Goal: Navigation & Orientation: Find specific page/section

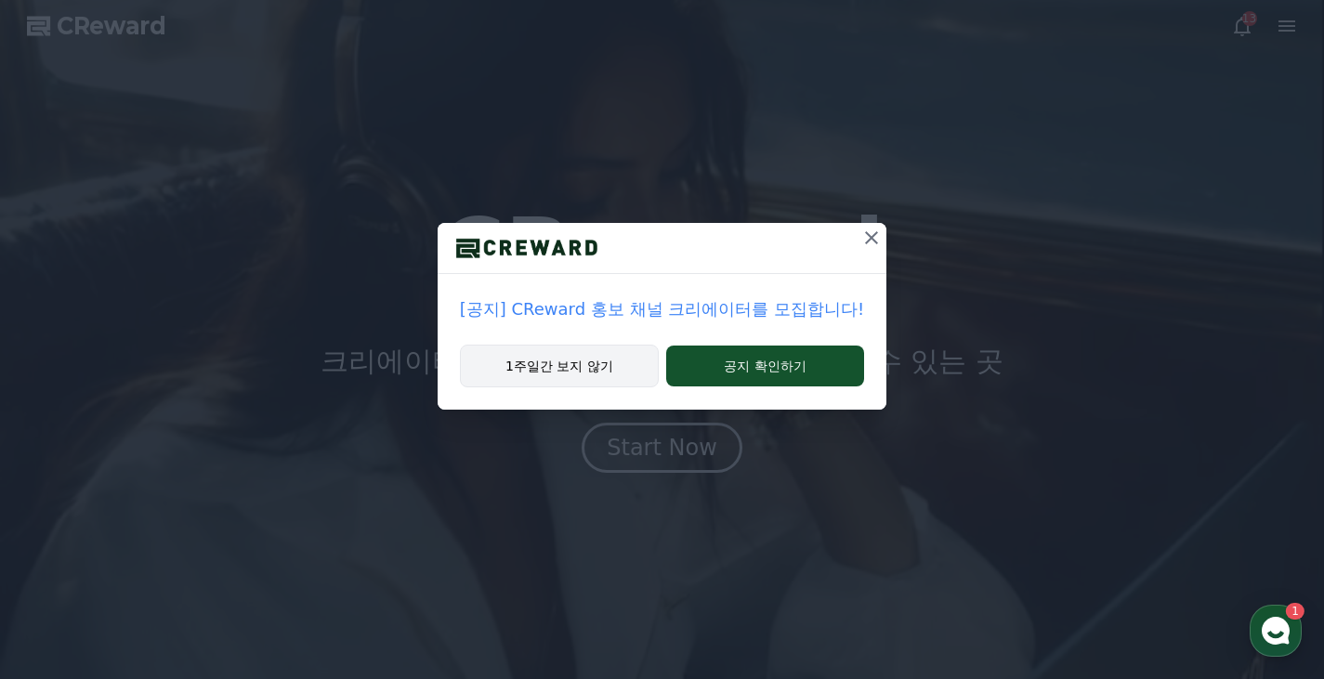
click at [609, 373] on button "1주일간 보지 않기" at bounding box center [559, 366] width 199 height 43
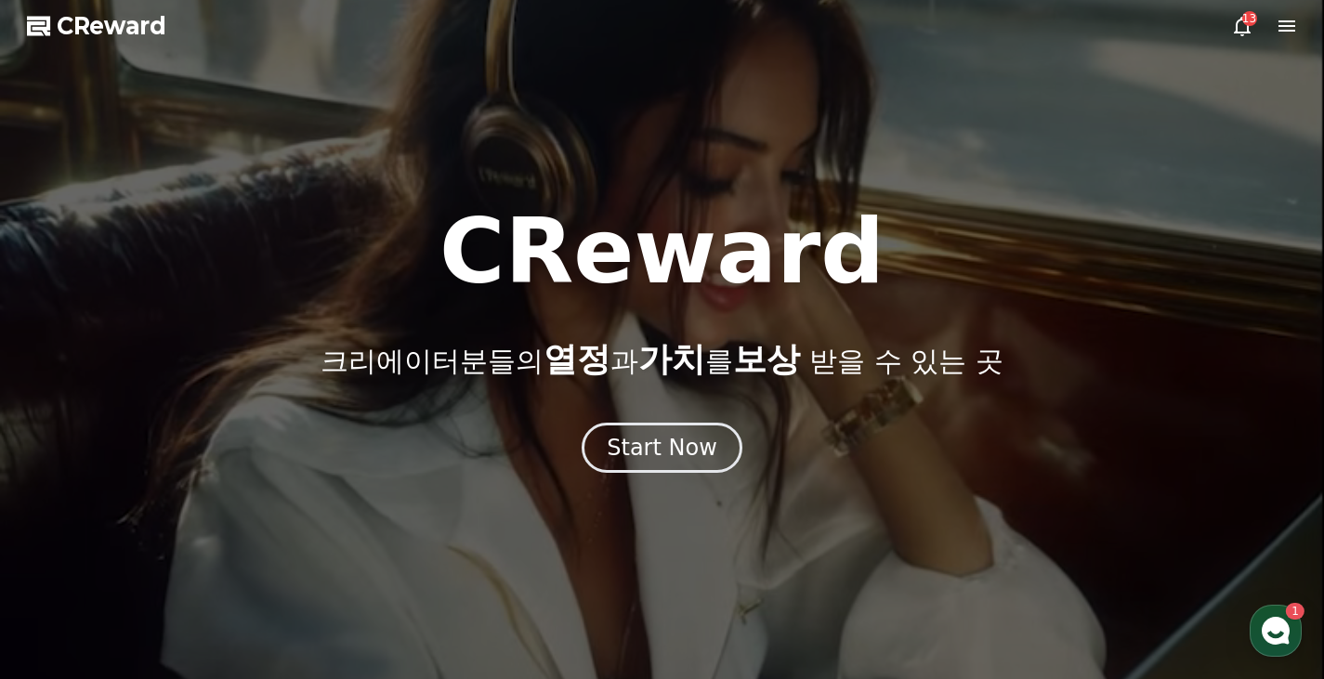
click at [374, 94] on div at bounding box center [662, 339] width 1324 height 679
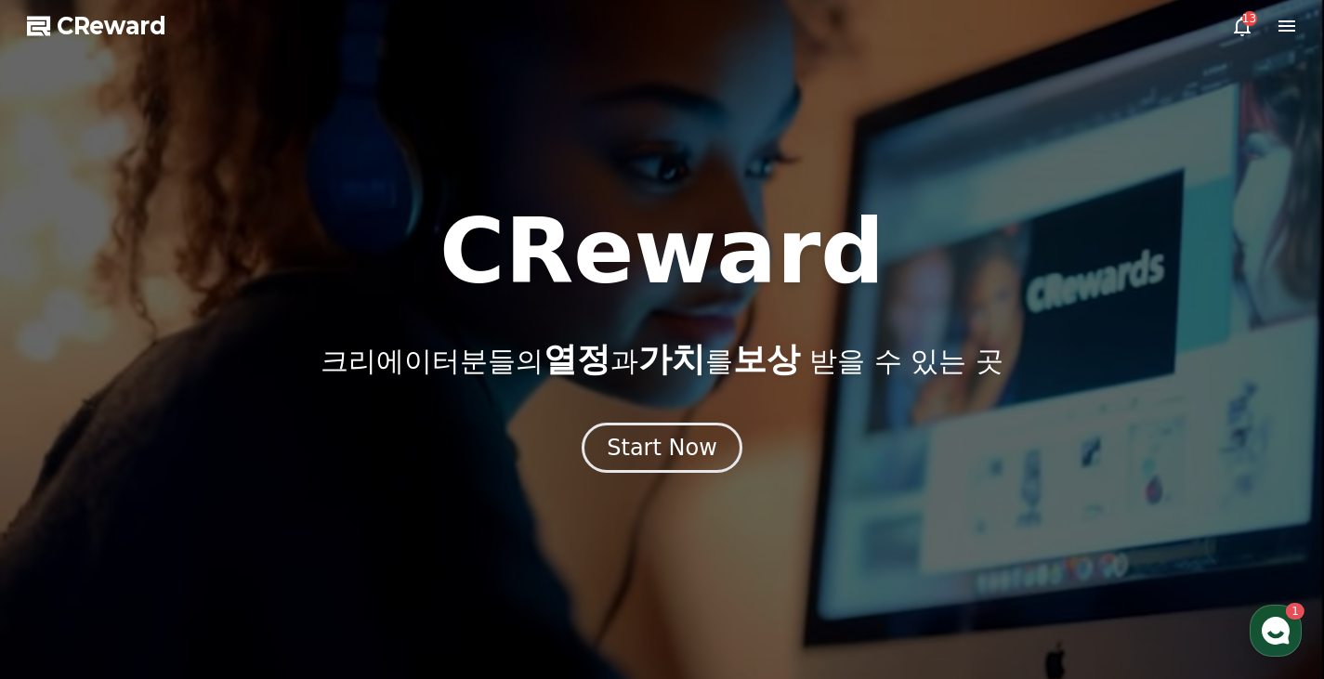
click at [1241, 13] on div at bounding box center [662, 339] width 1324 height 679
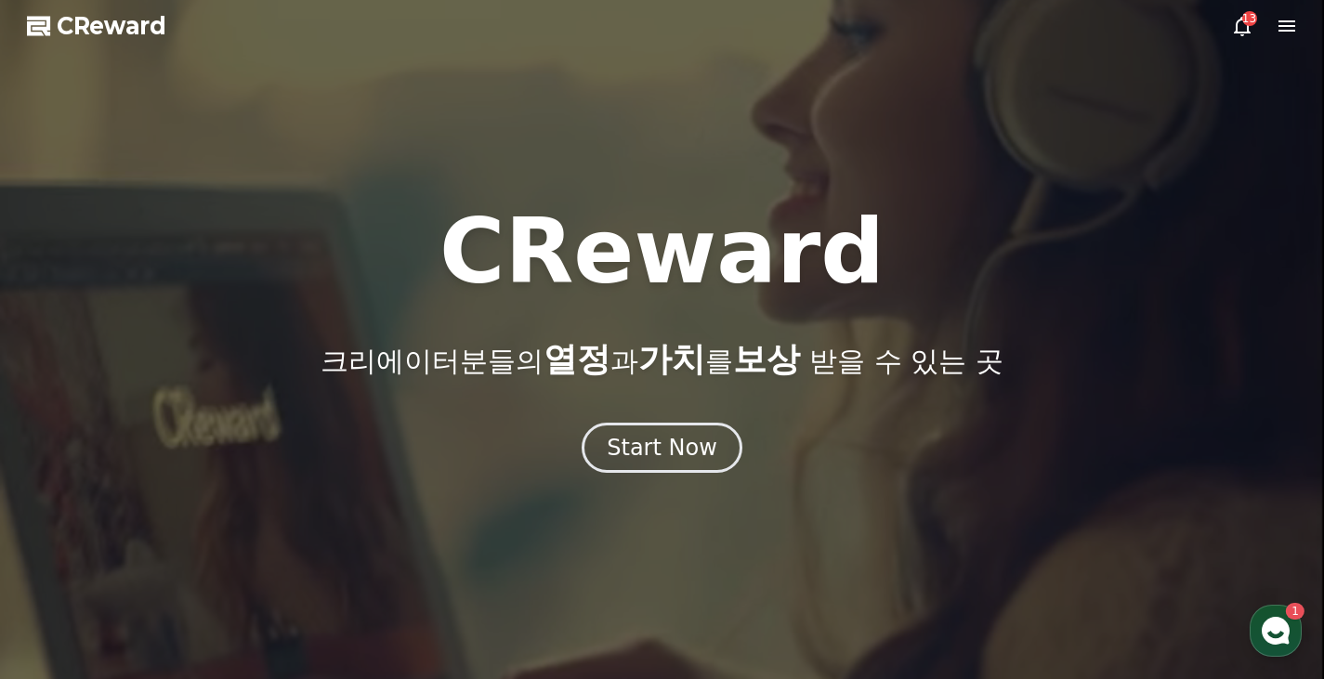
click at [1244, 30] on icon at bounding box center [1242, 26] width 22 height 22
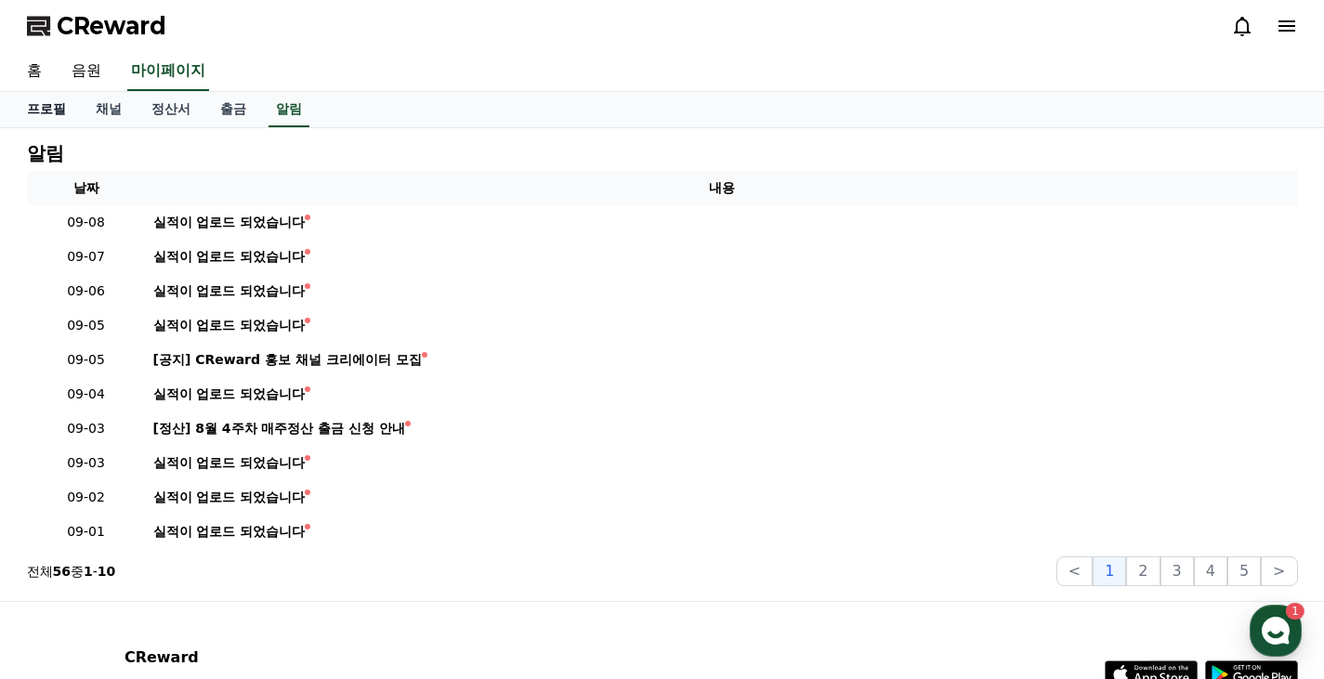
click at [50, 108] on link "프로필" at bounding box center [46, 109] width 69 height 35
select select "**********"
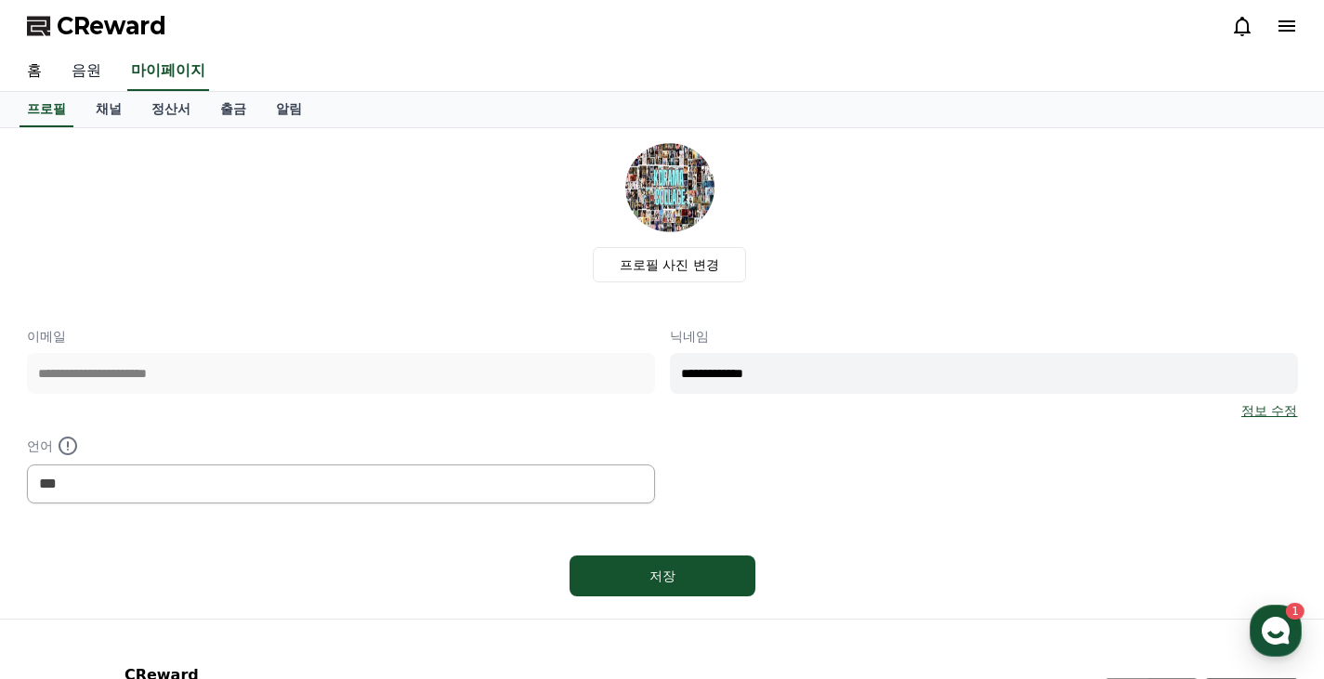
click at [89, 72] on link "음원" at bounding box center [86, 71] width 59 height 39
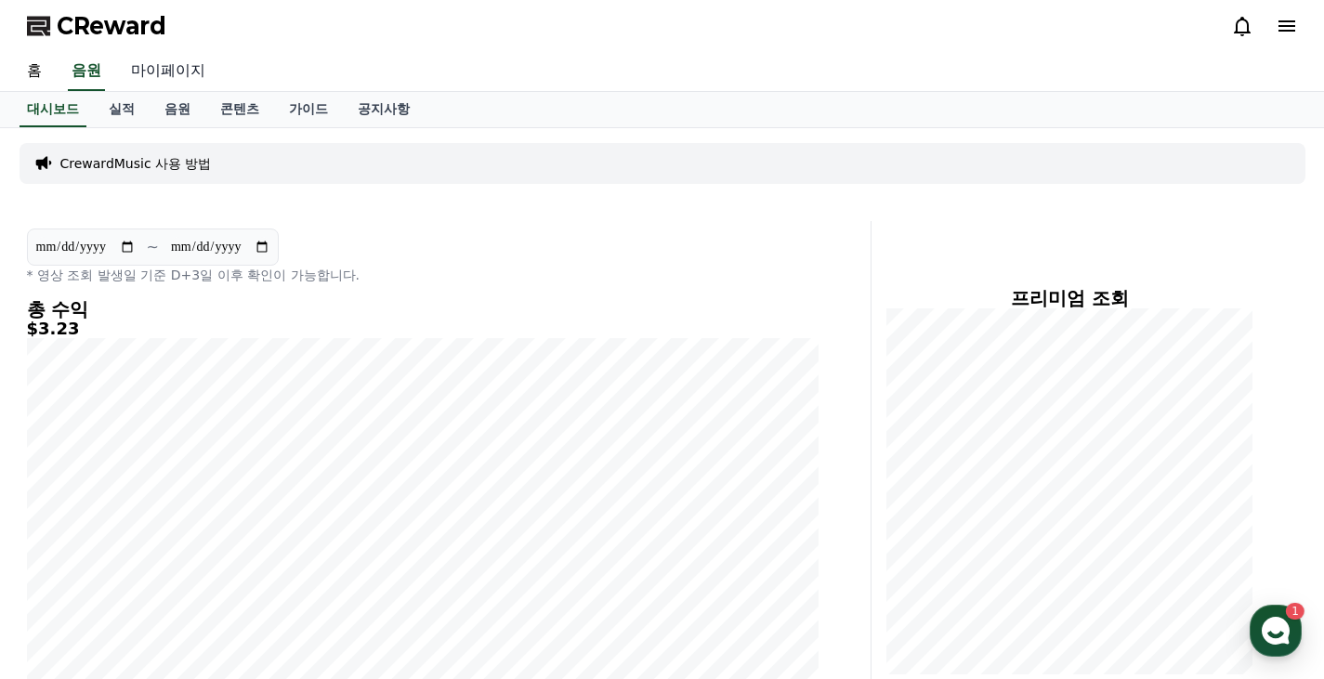
click at [169, 65] on link "마이페이지" at bounding box center [168, 71] width 104 height 39
select select "**********"
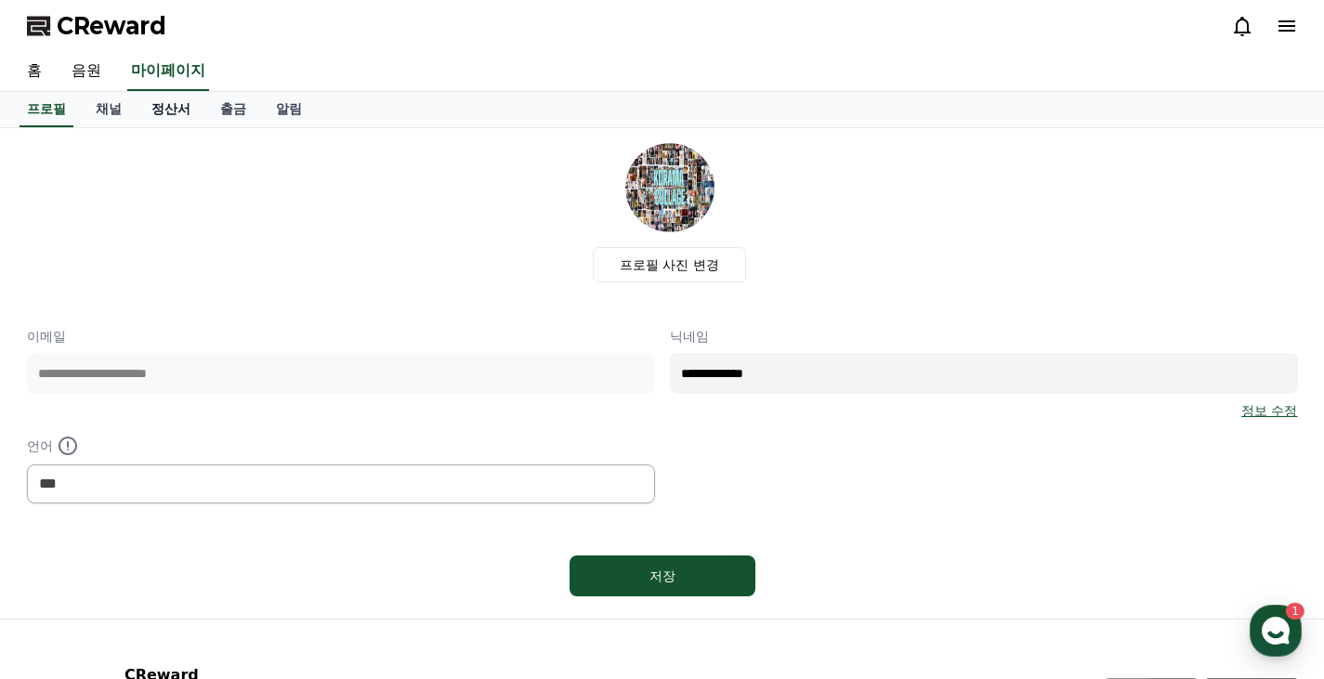
click at [177, 106] on link "정산서" at bounding box center [171, 109] width 69 height 35
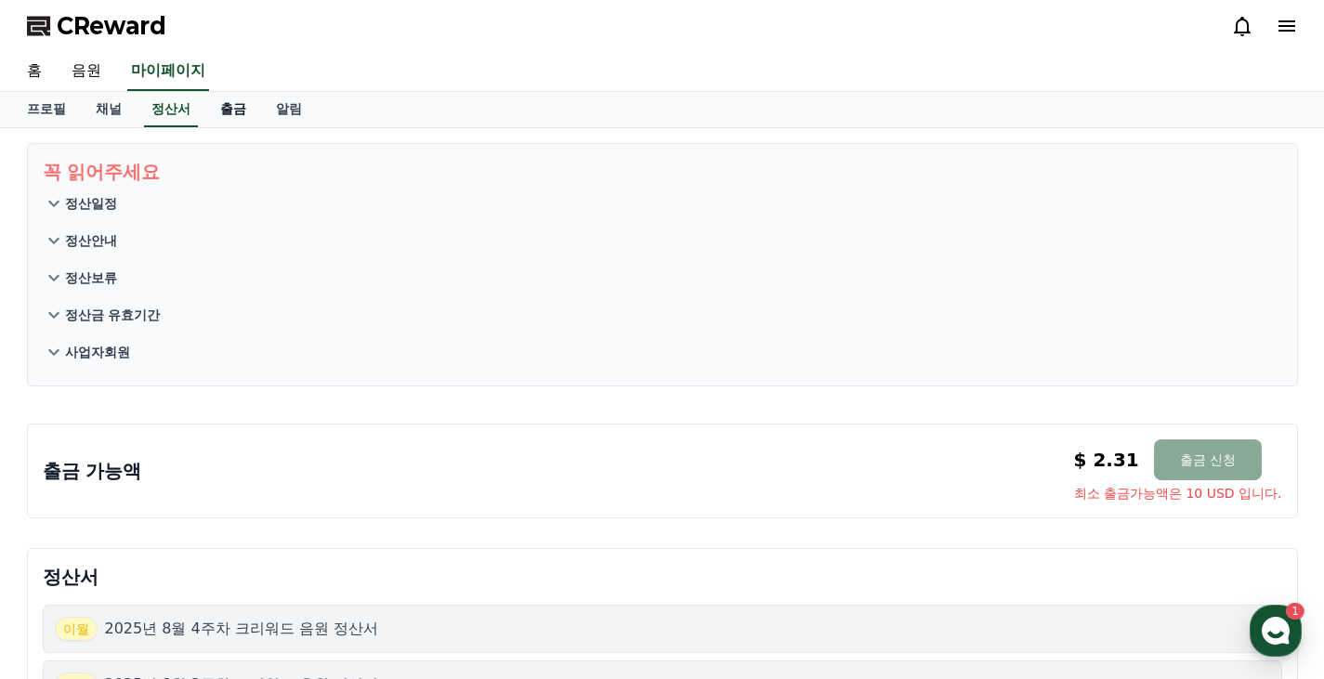
click at [242, 117] on link "출금" at bounding box center [233, 109] width 56 height 35
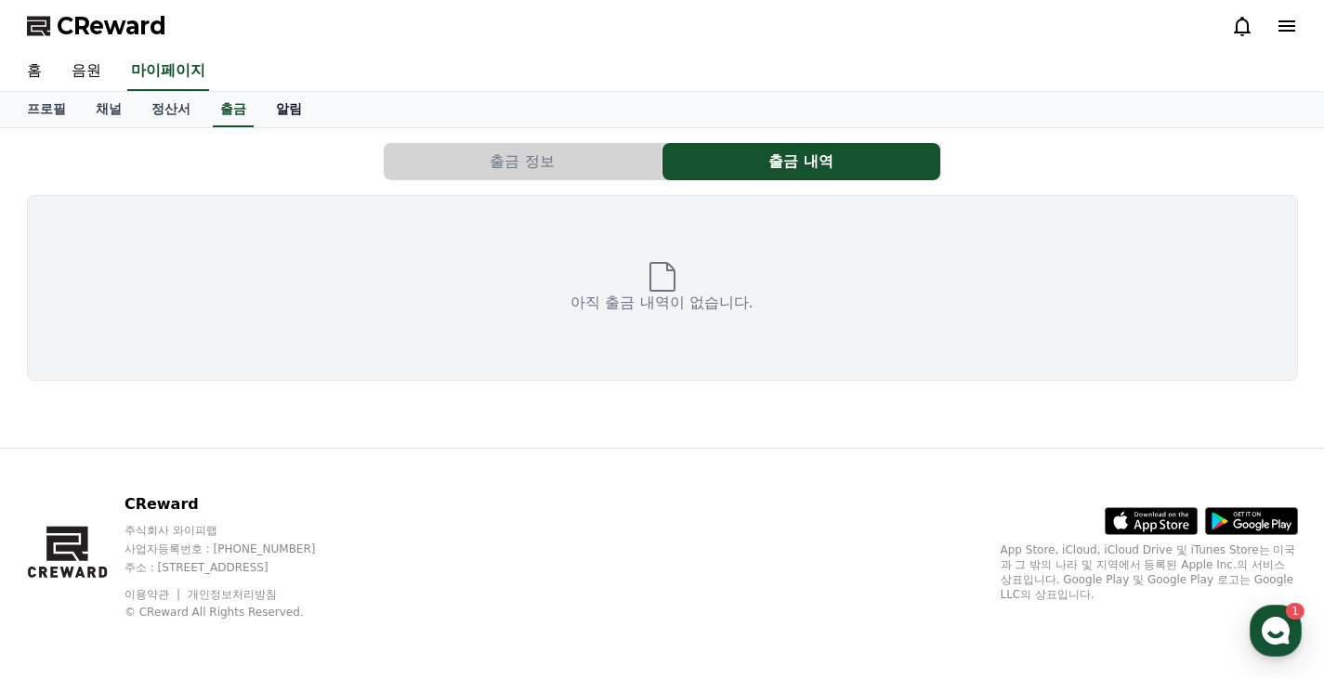
click at [295, 110] on link "알림" at bounding box center [289, 109] width 56 height 35
